Goal: Task Accomplishment & Management: Complete application form

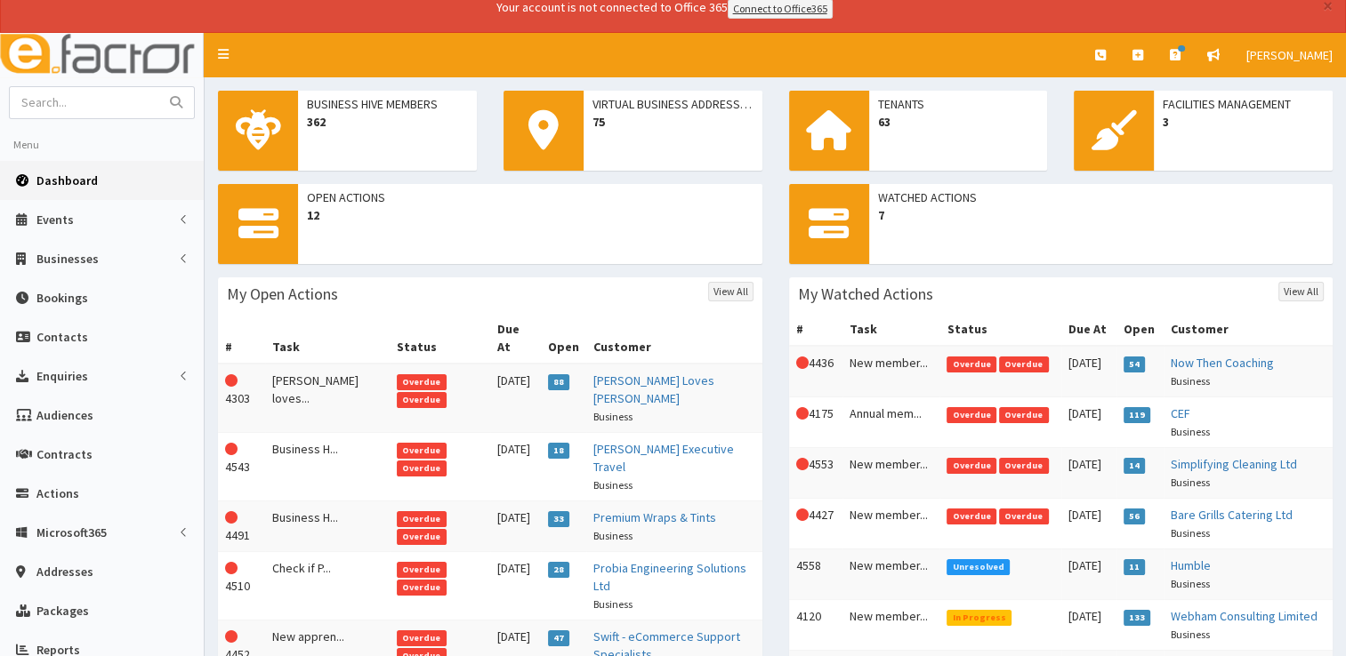
scroll to position [12, 0]
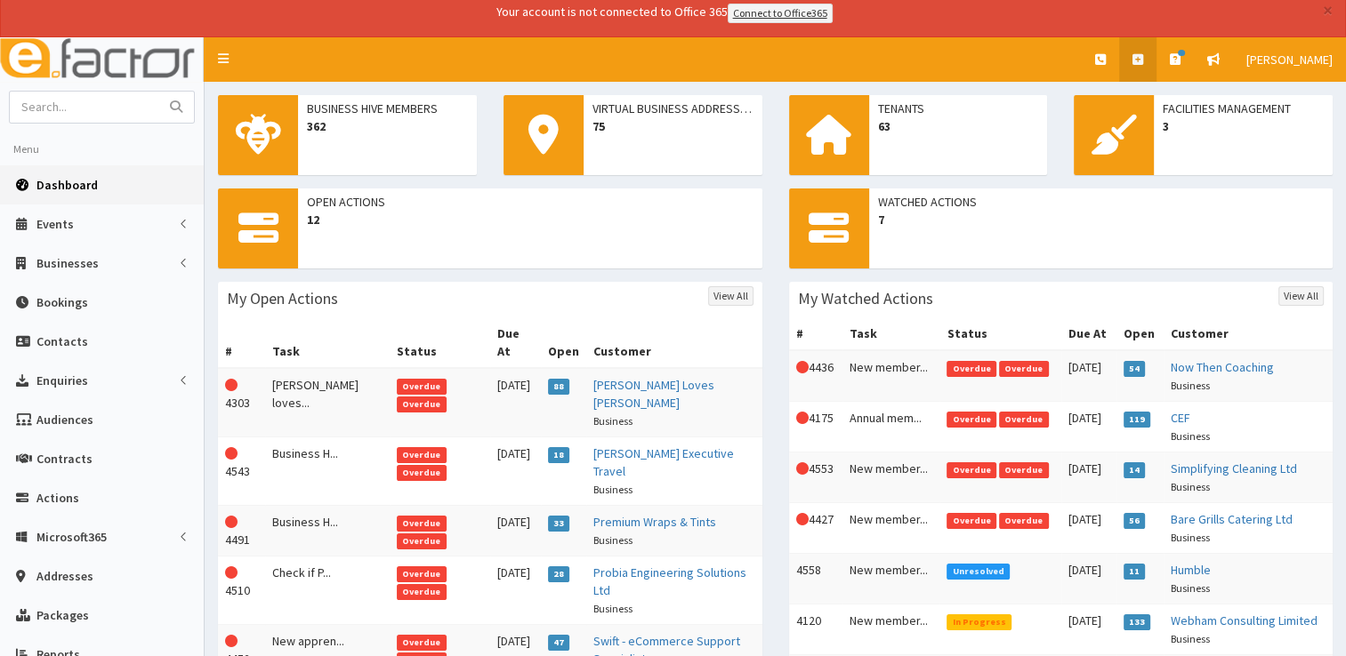
click at [1145, 60] on link at bounding box center [1137, 59] width 37 height 44
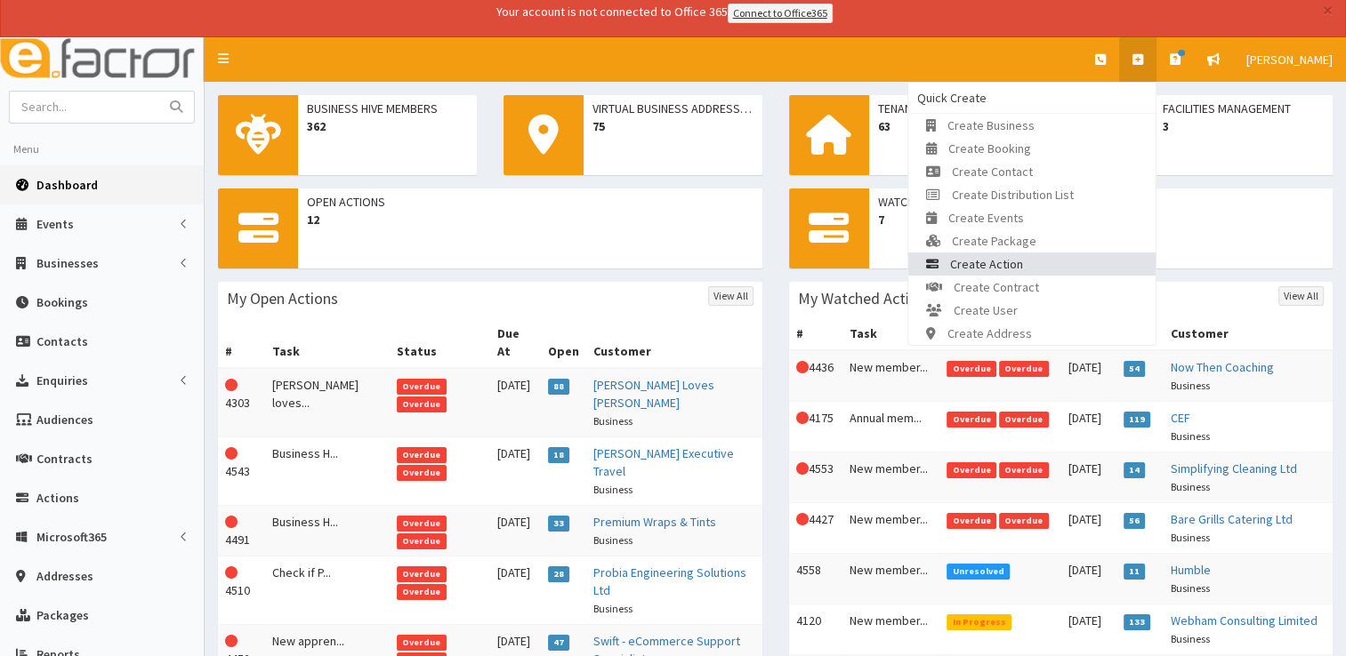
click at [1049, 259] on link "Create Action" at bounding box center [1031, 264] width 247 height 23
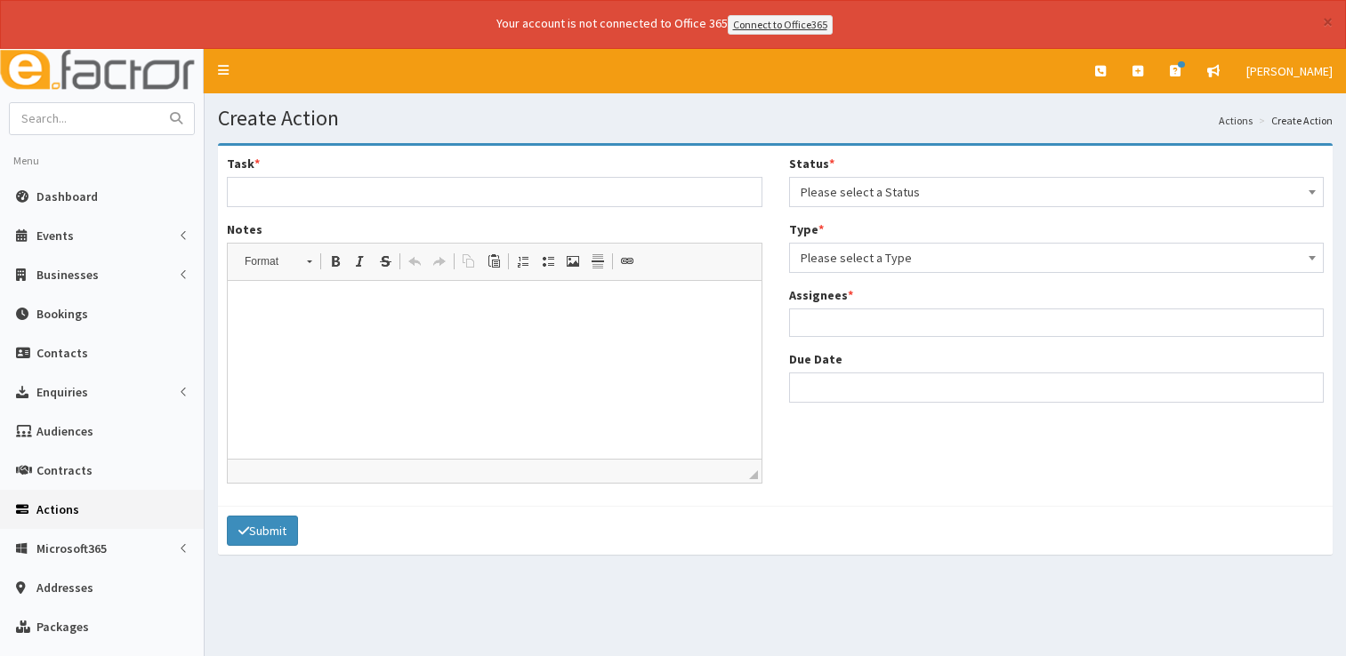
select select
click at [868, 191] on span "Please select a Status" at bounding box center [1056, 192] width 512 height 25
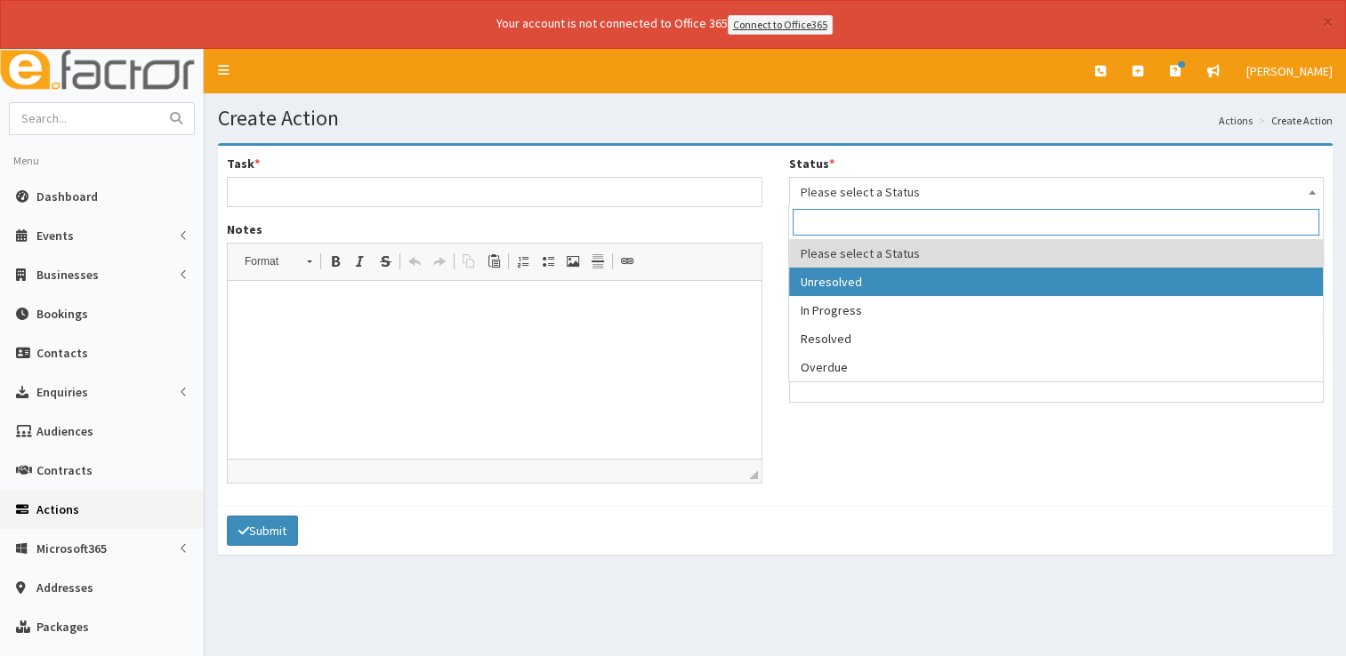
select select "1"
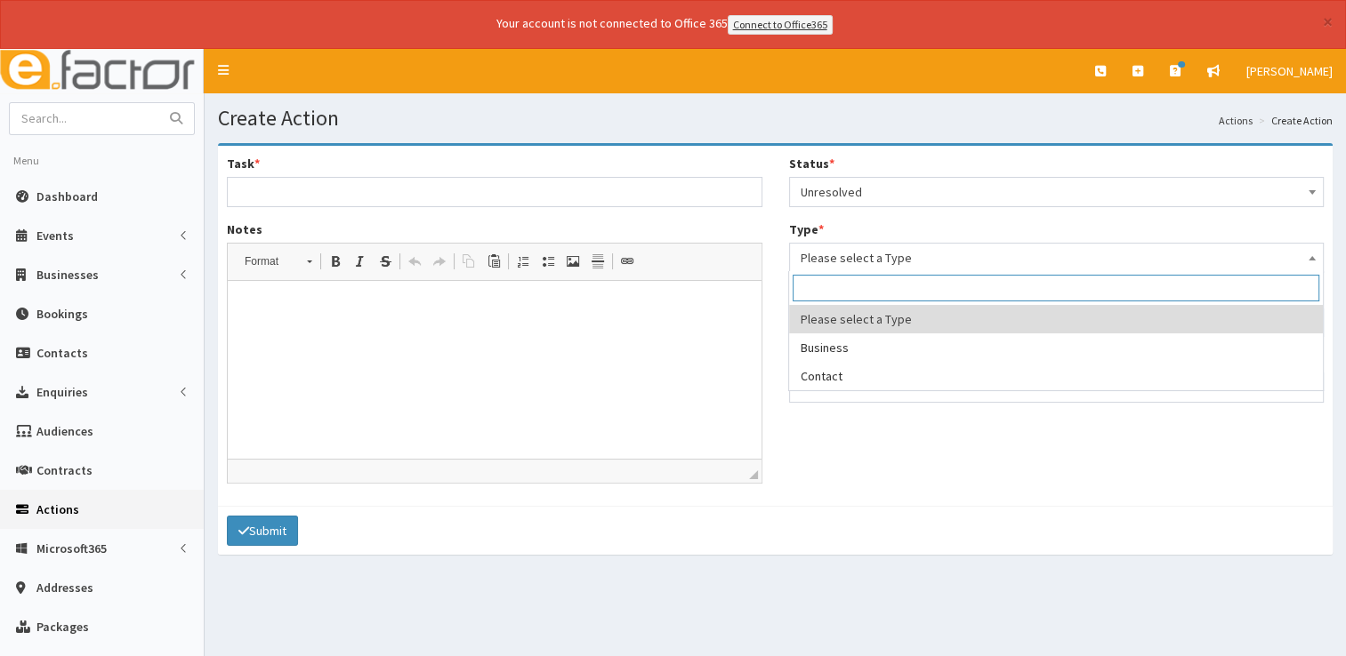
click at [854, 261] on span "Please select a Type" at bounding box center [1056, 257] width 512 height 25
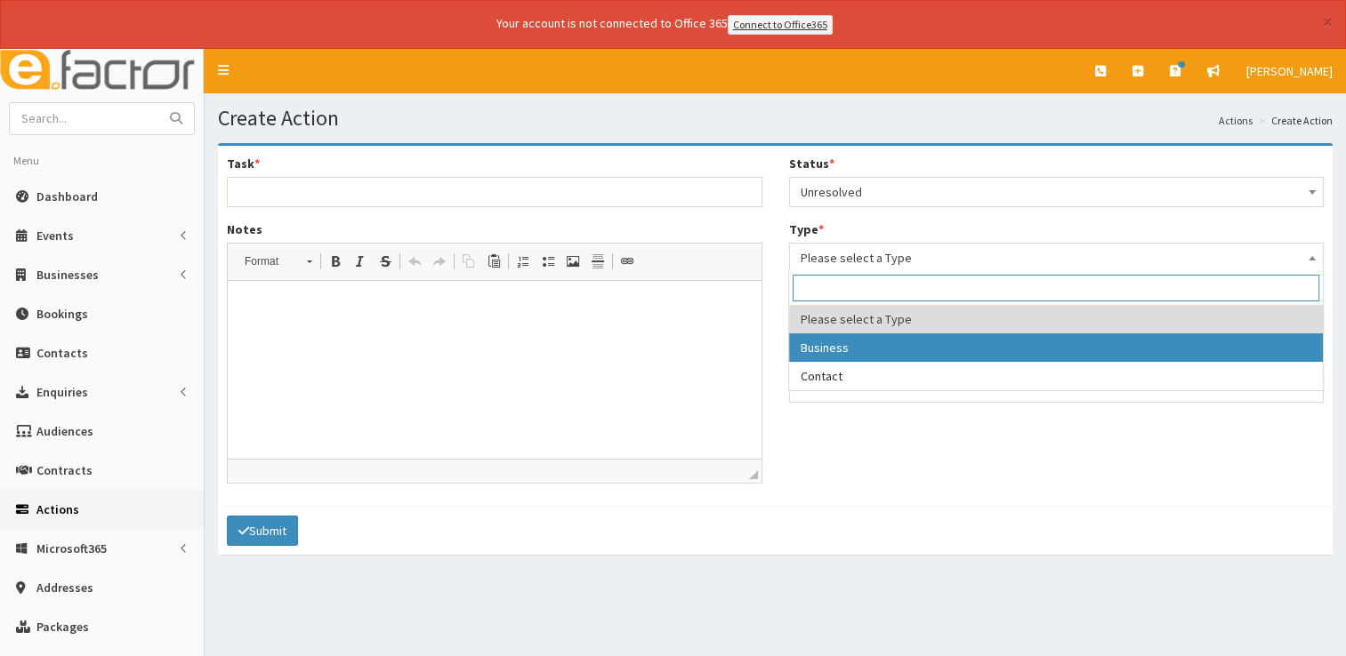
select select "business"
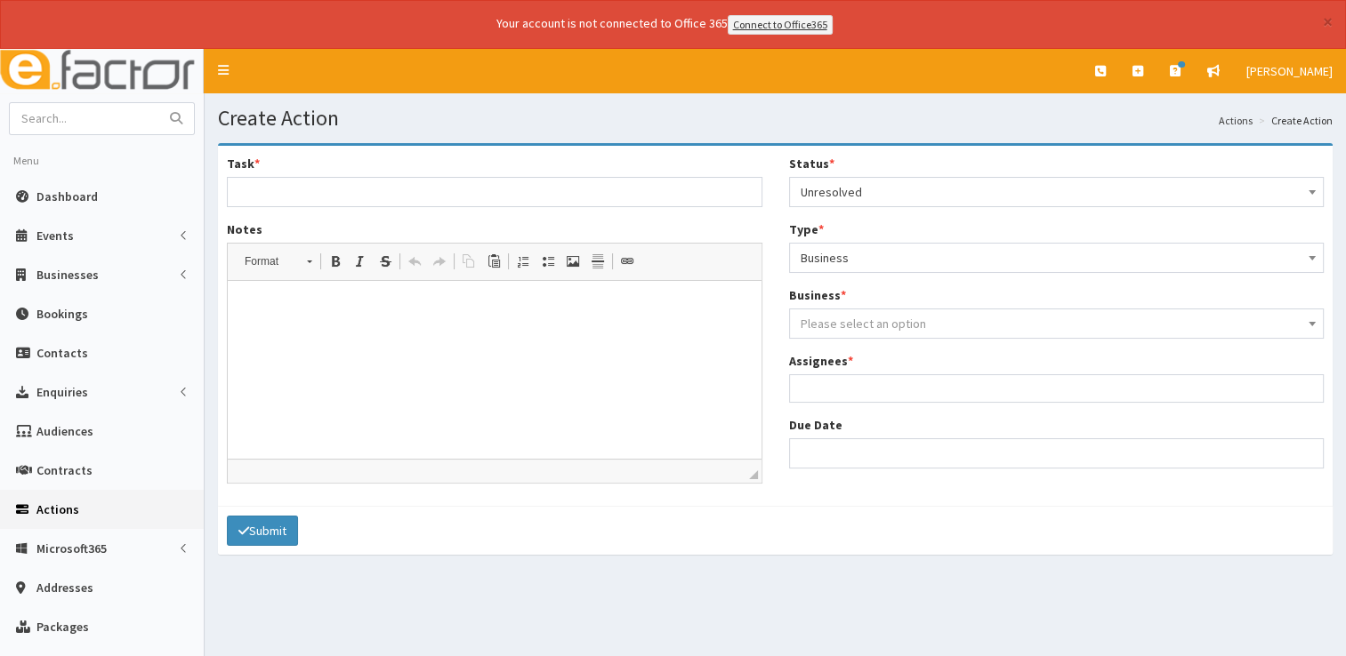
click at [843, 316] on span "Please select an option" at bounding box center [862, 324] width 125 height 16
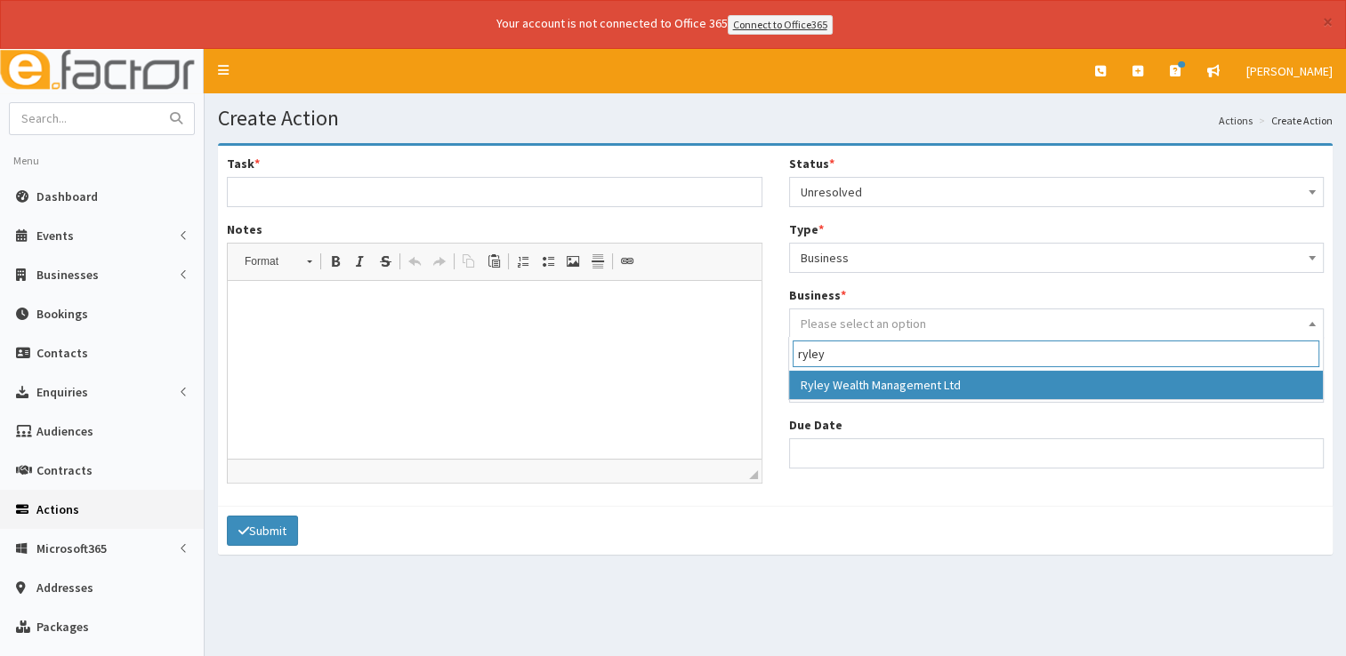
type input "ryley"
select select "3561"
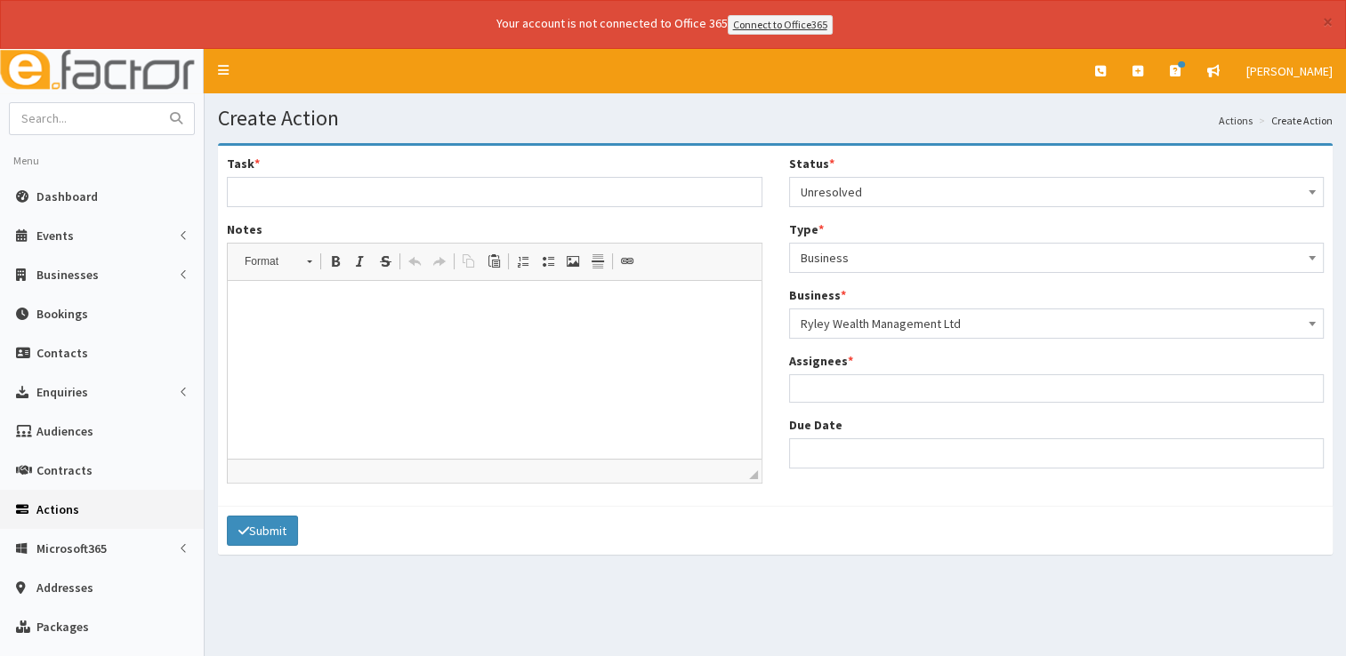
click at [842, 389] on ul at bounding box center [1057, 386] width 534 height 22
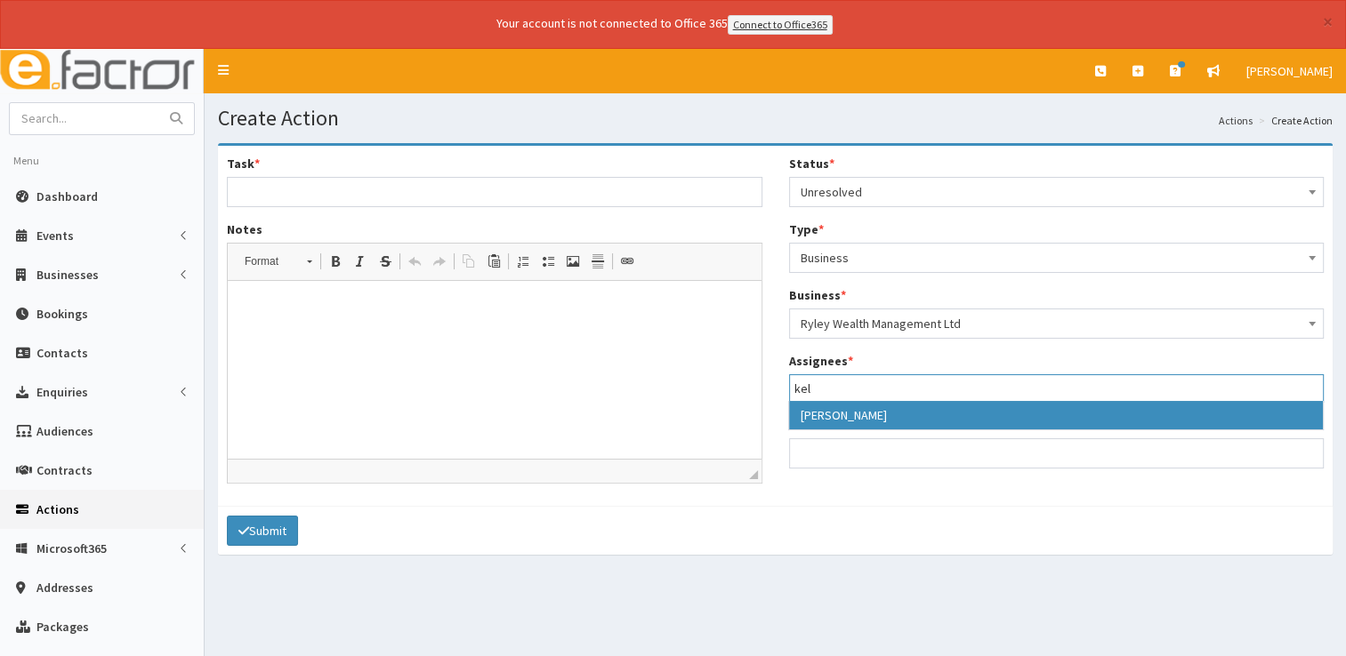
type input "kel"
select select "35"
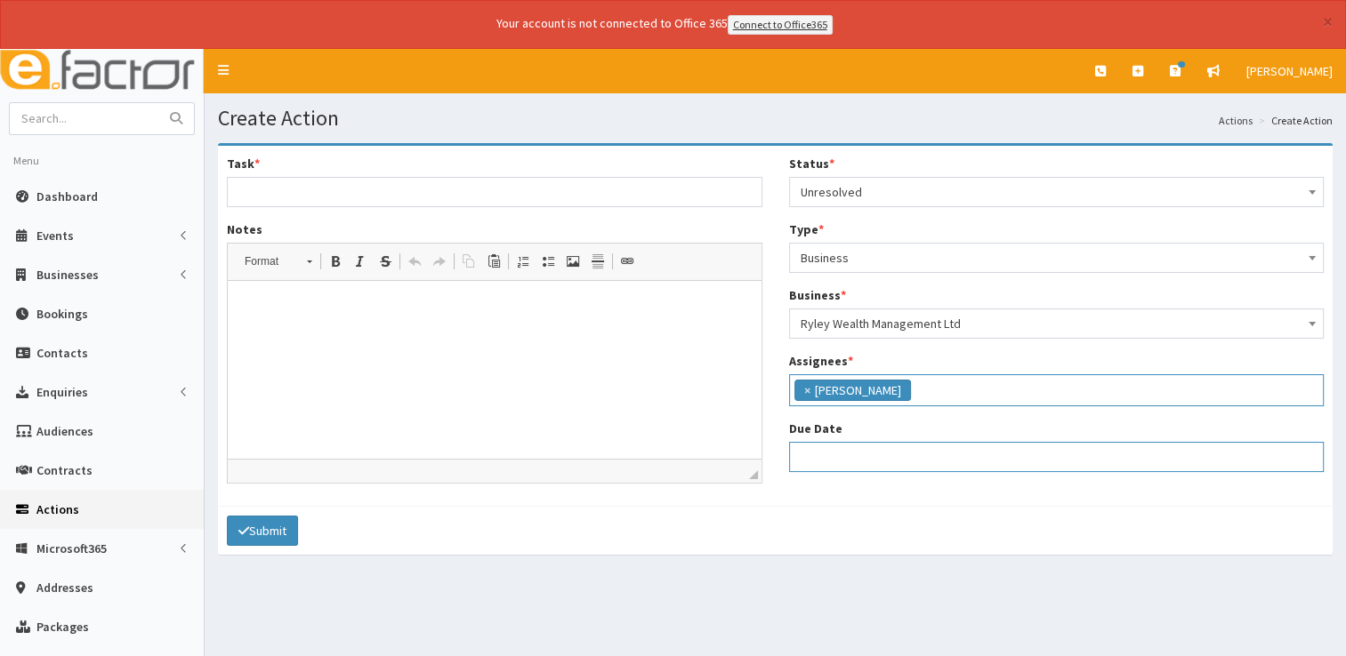
click at [823, 460] on input "Due Date" at bounding box center [1056, 457] width 535 height 30
select select "12"
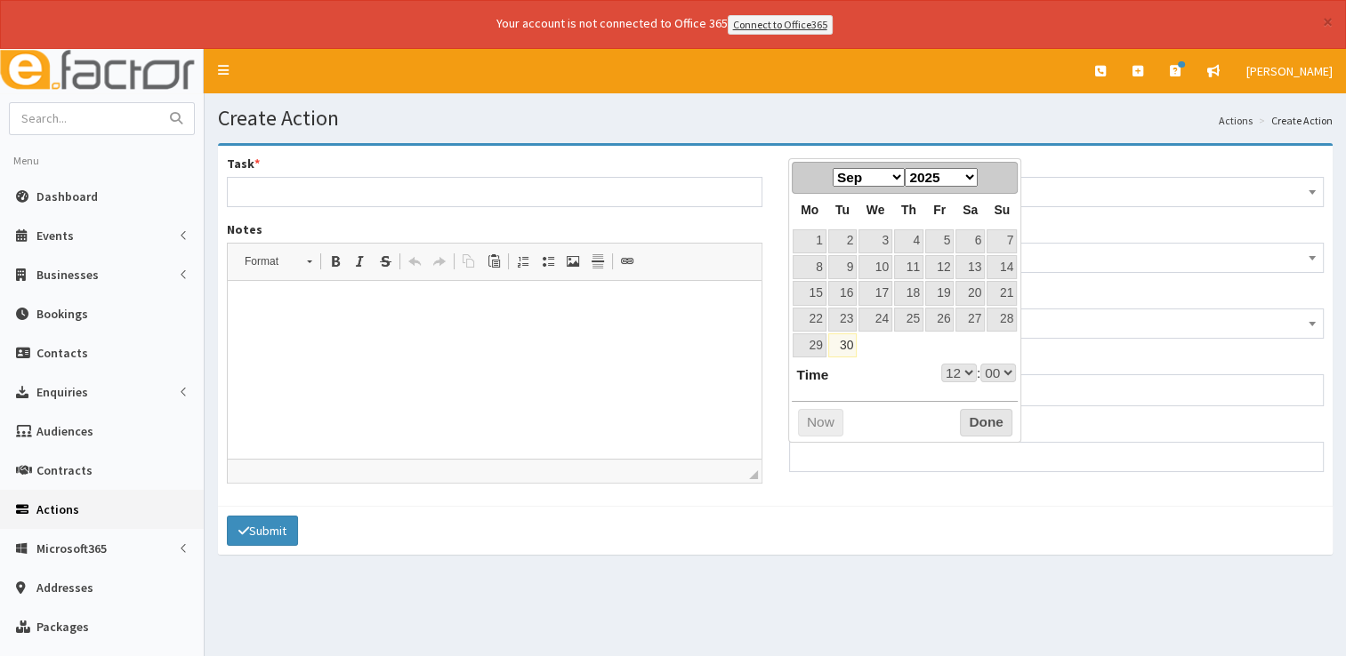
click at [896, 178] on select "Jan Feb Mar Apr May Jun Jul Aug Sep Oct Nov Dec" at bounding box center [868, 177] width 72 height 19
select select "12"
click at [946, 242] on link "3" at bounding box center [939, 241] width 28 height 24
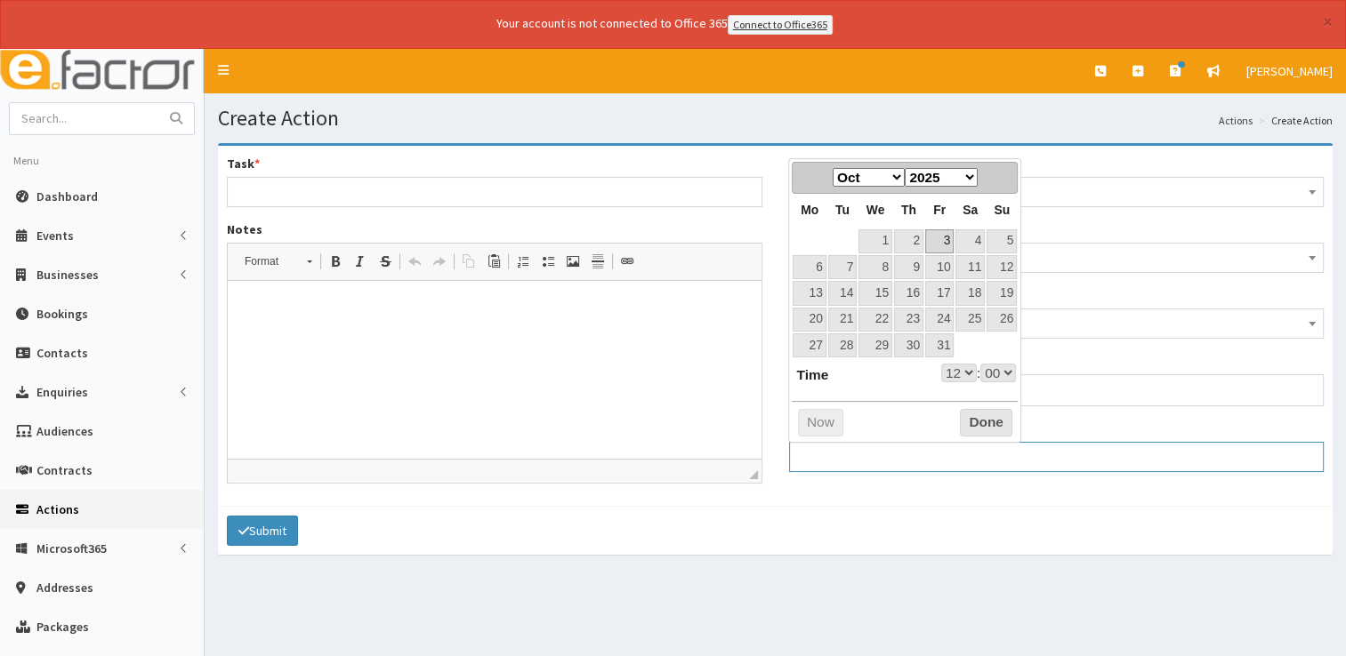
type input "[DATE] 12:00"
select select "12"
click at [986, 419] on button "Done" at bounding box center [986, 423] width 52 height 28
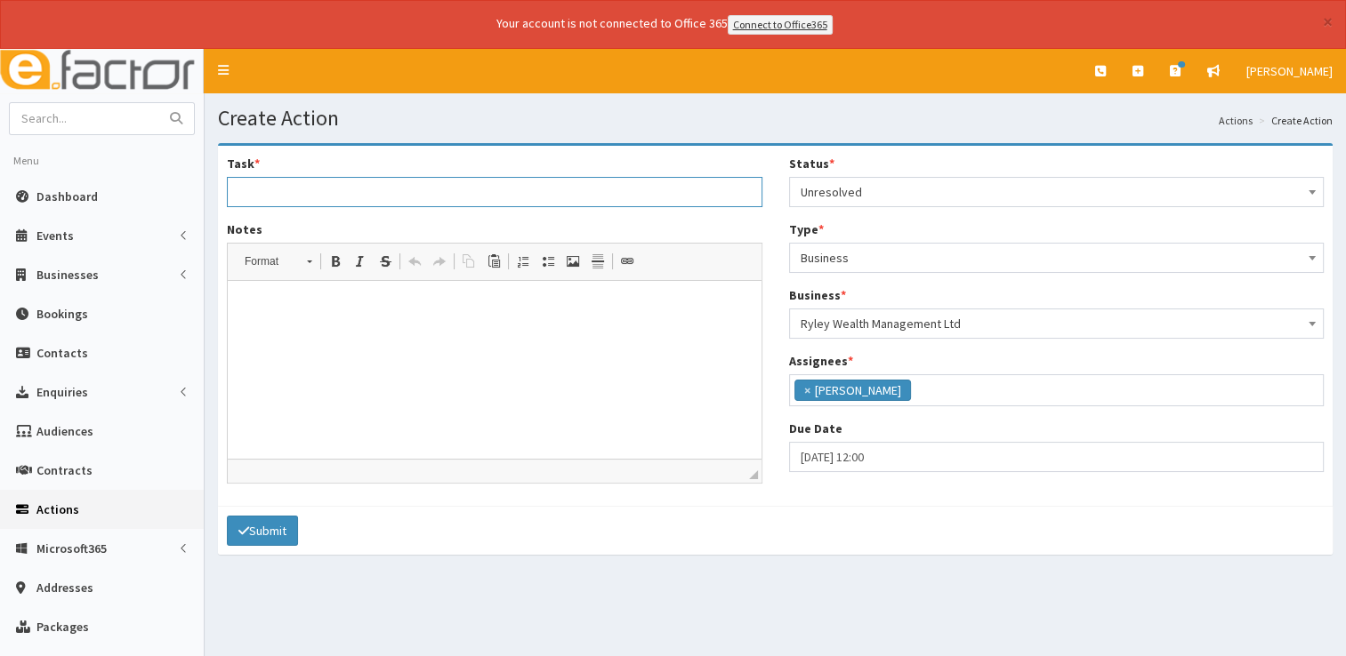
click at [354, 187] on input "Task *" at bounding box center [494, 192] width 535 height 30
type input "Coffee Sponsorship - Brigg"
click at [318, 335] on html at bounding box center [495, 308] width 534 height 54
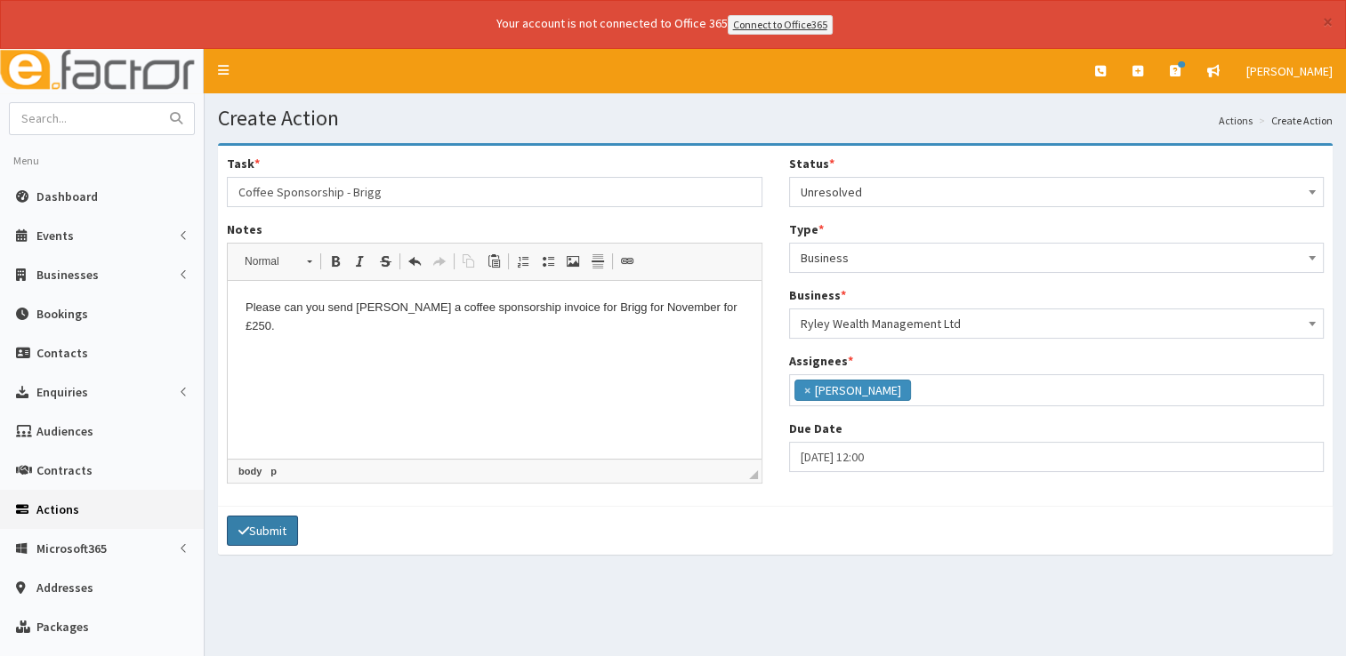
click at [261, 524] on button "Submit" at bounding box center [262, 531] width 71 height 30
